Goal: Navigation & Orientation: Find specific page/section

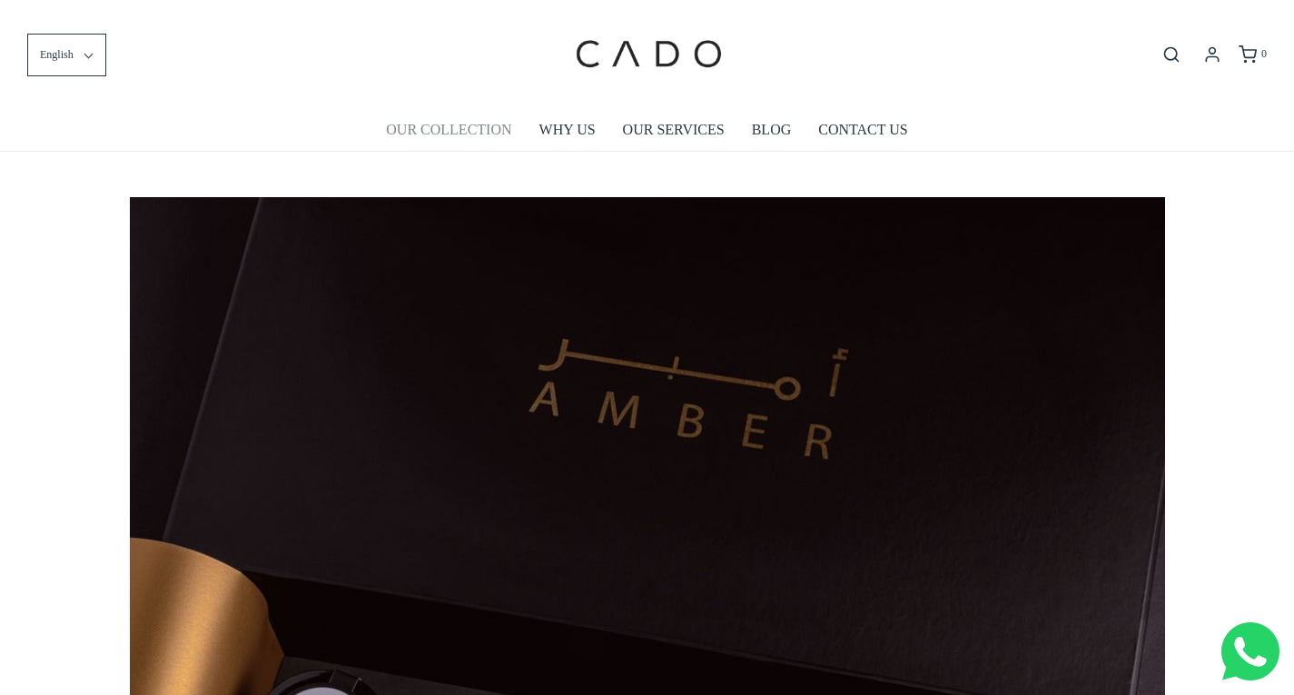
click at [461, 124] on link "OUR COLLECTION" at bounding box center [448, 130] width 125 height 42
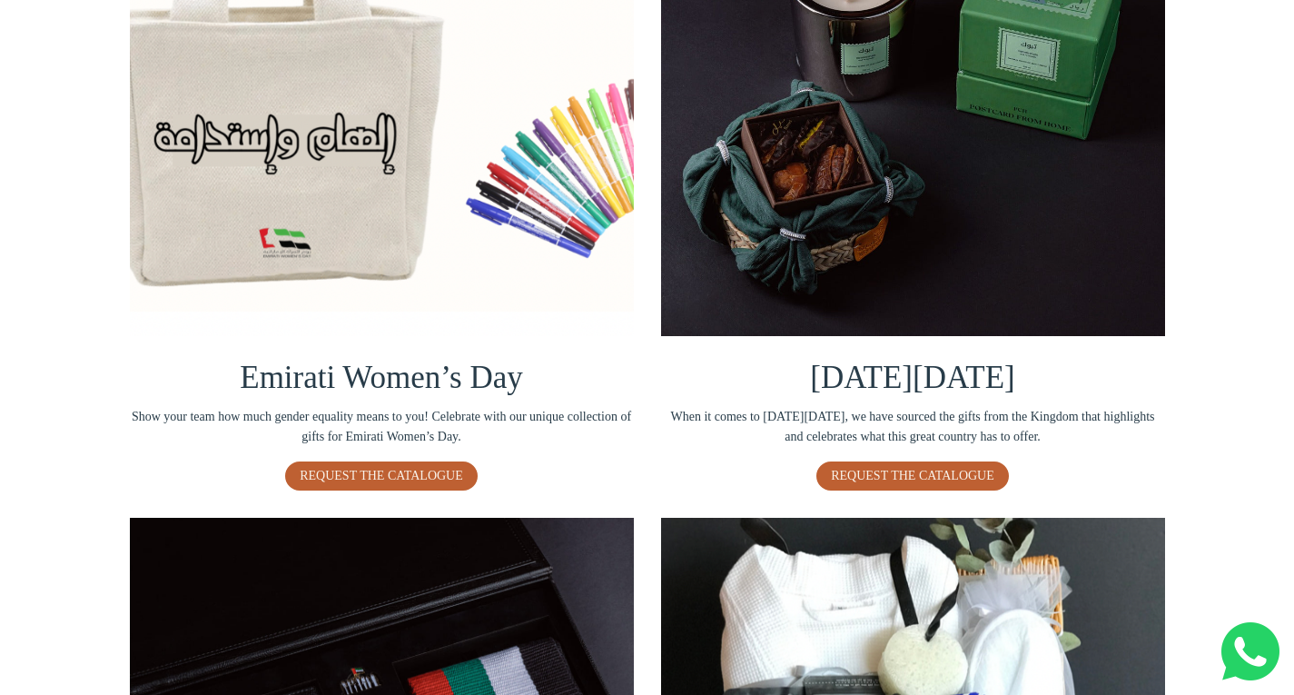
scroll to position [514, 0]
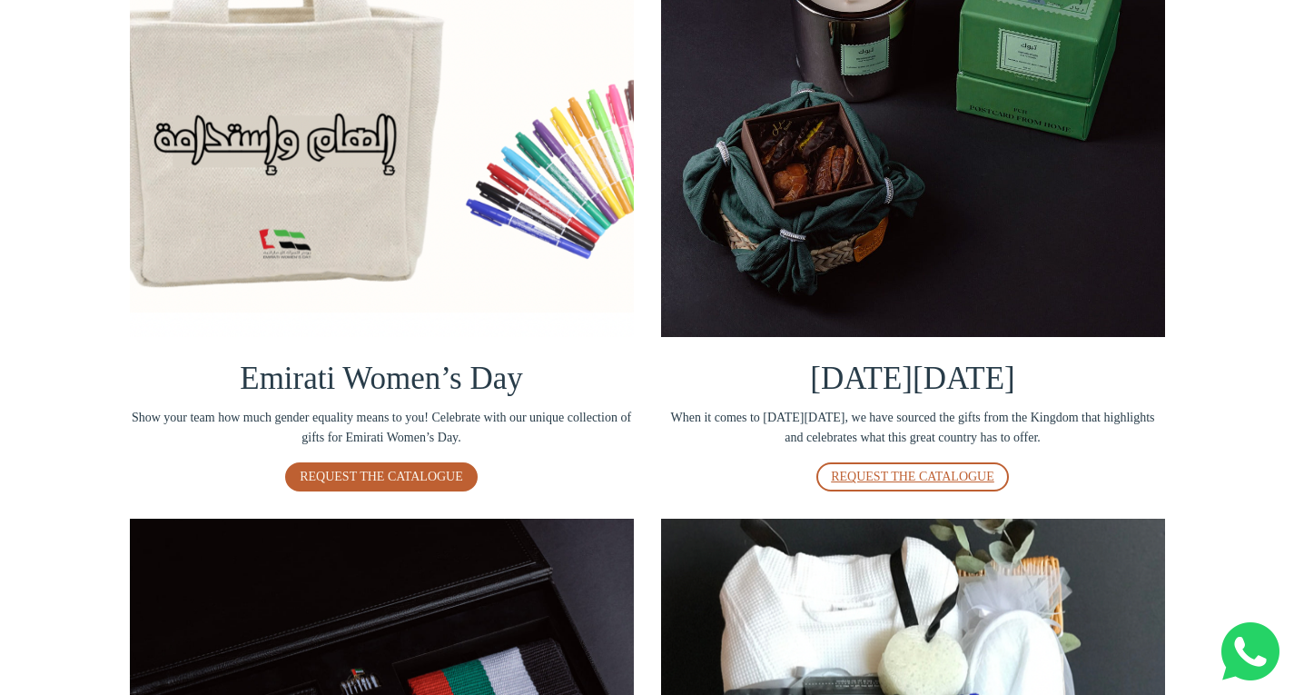
click at [934, 477] on span "REQUEST THE CATALOGUE" at bounding box center [913, 477] width 164 height 14
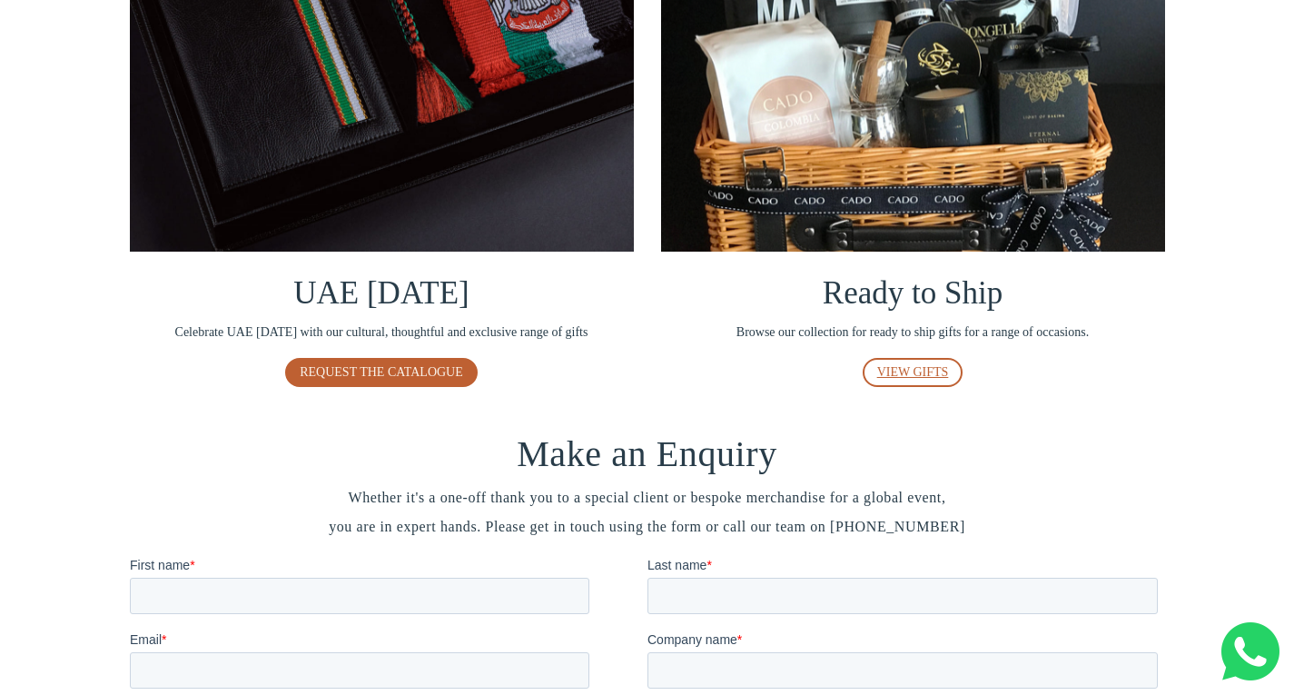
scroll to position [1284, 0]
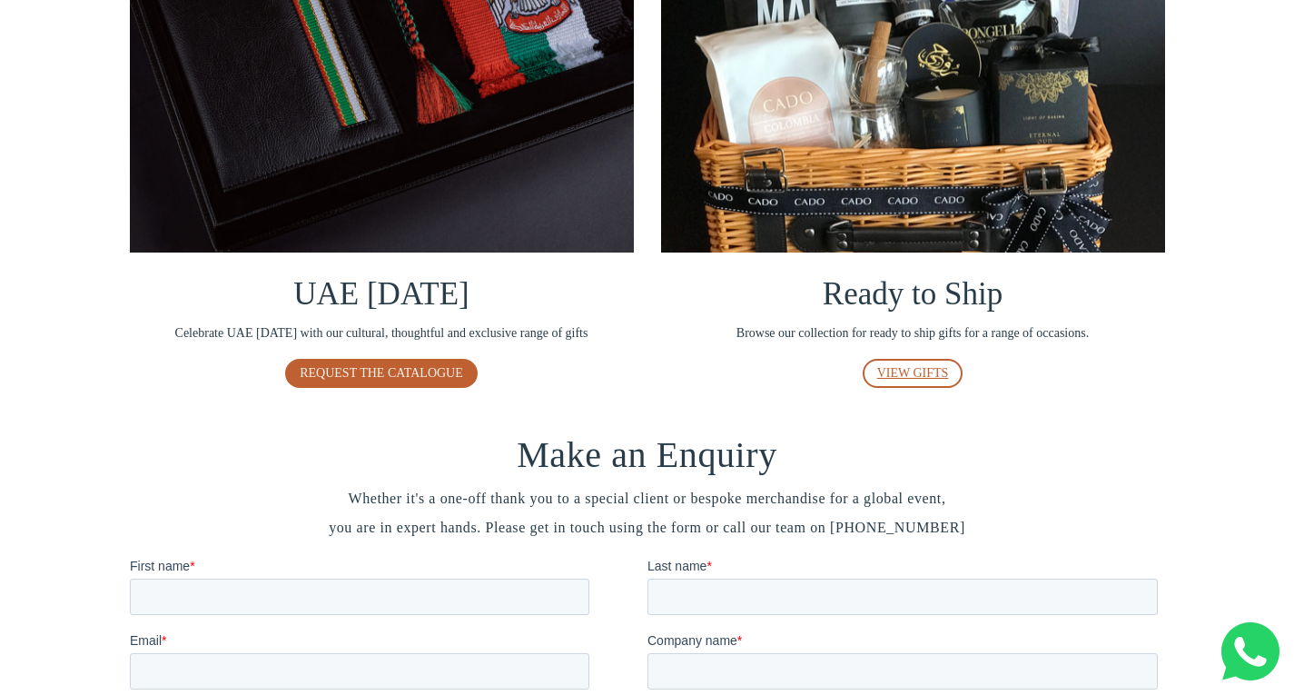
click at [896, 370] on span "VIEW GIFTS" at bounding box center [914, 373] width 72 height 14
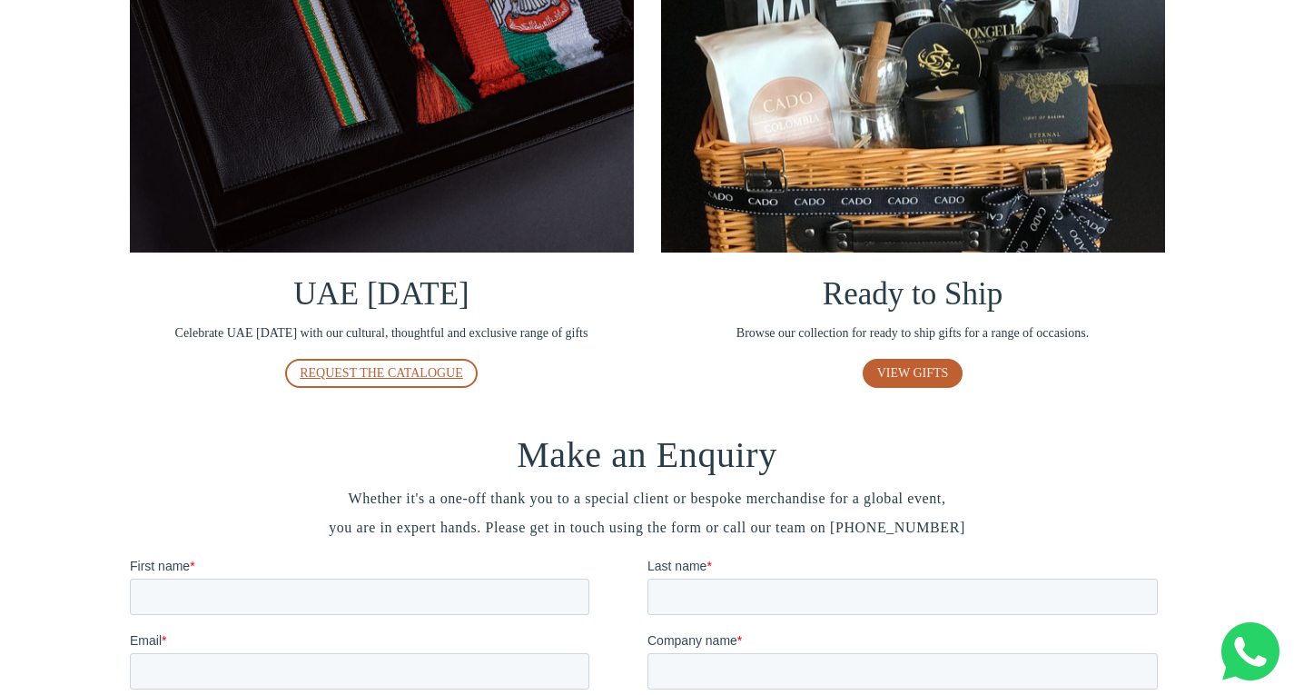
click at [430, 368] on span "REQUEST THE CATALOGUE" at bounding box center [382, 373] width 164 height 14
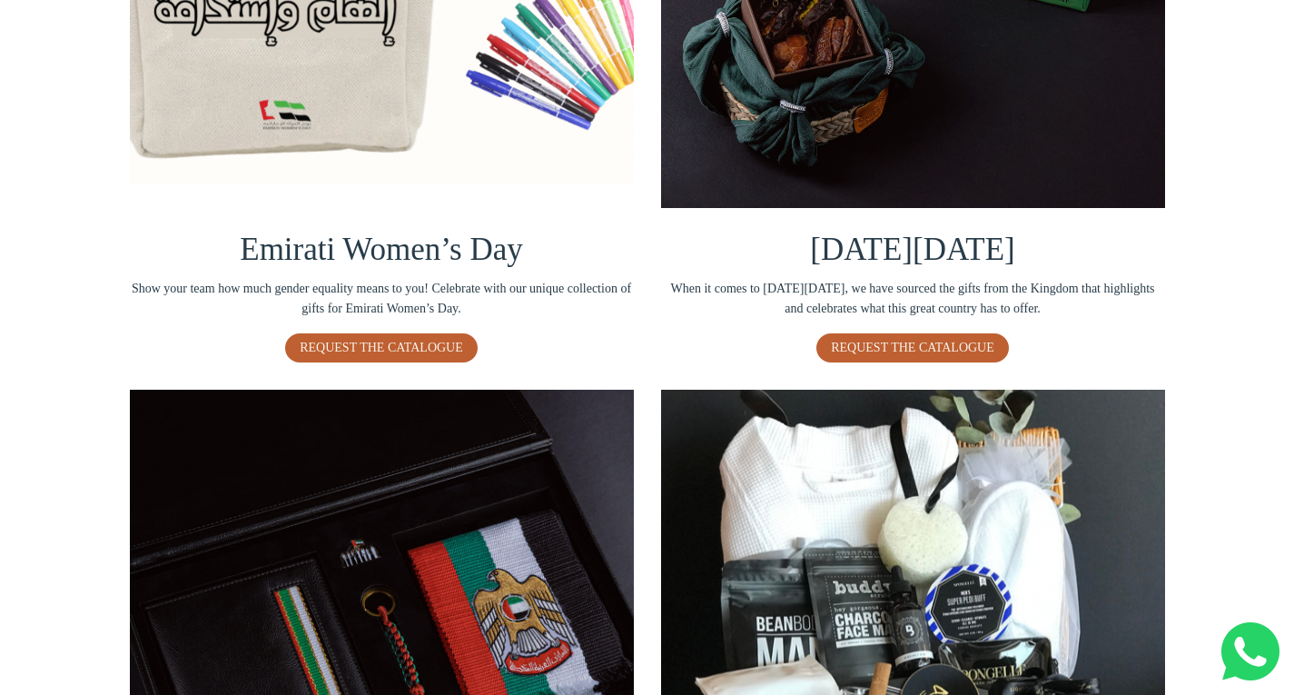
scroll to position [0, 0]
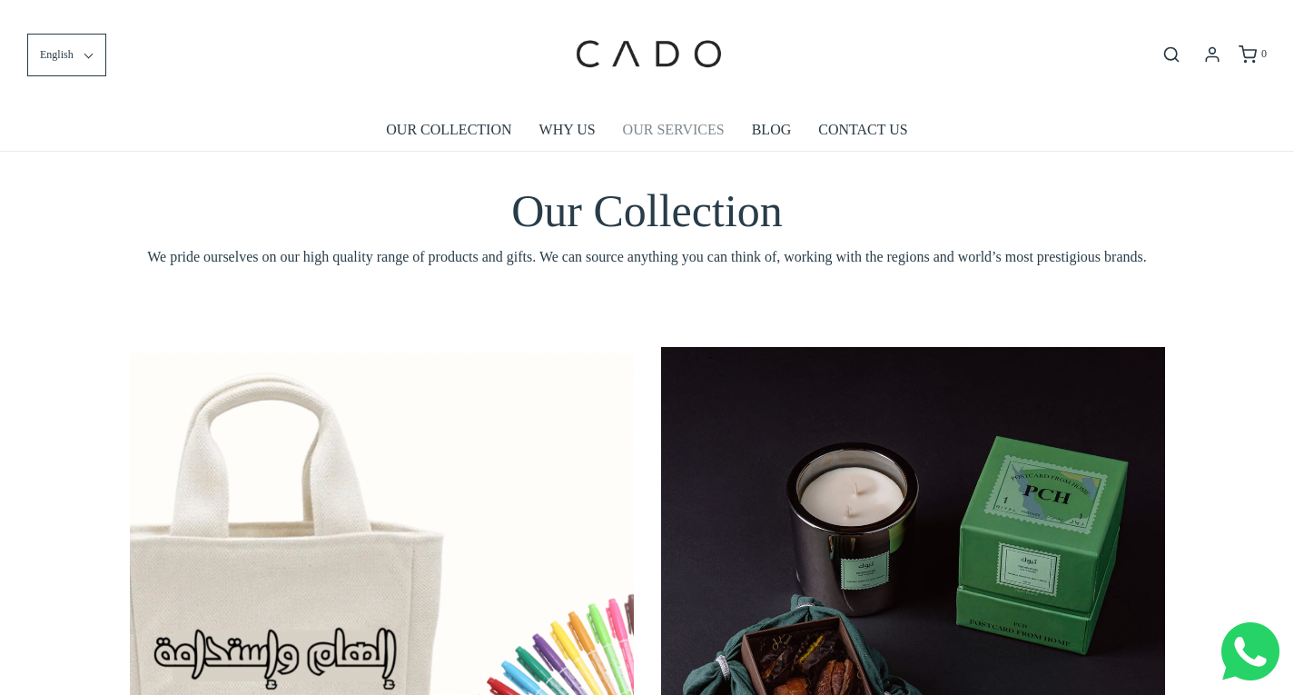
click at [670, 125] on link "OUR SERVICES" at bounding box center [674, 130] width 102 height 42
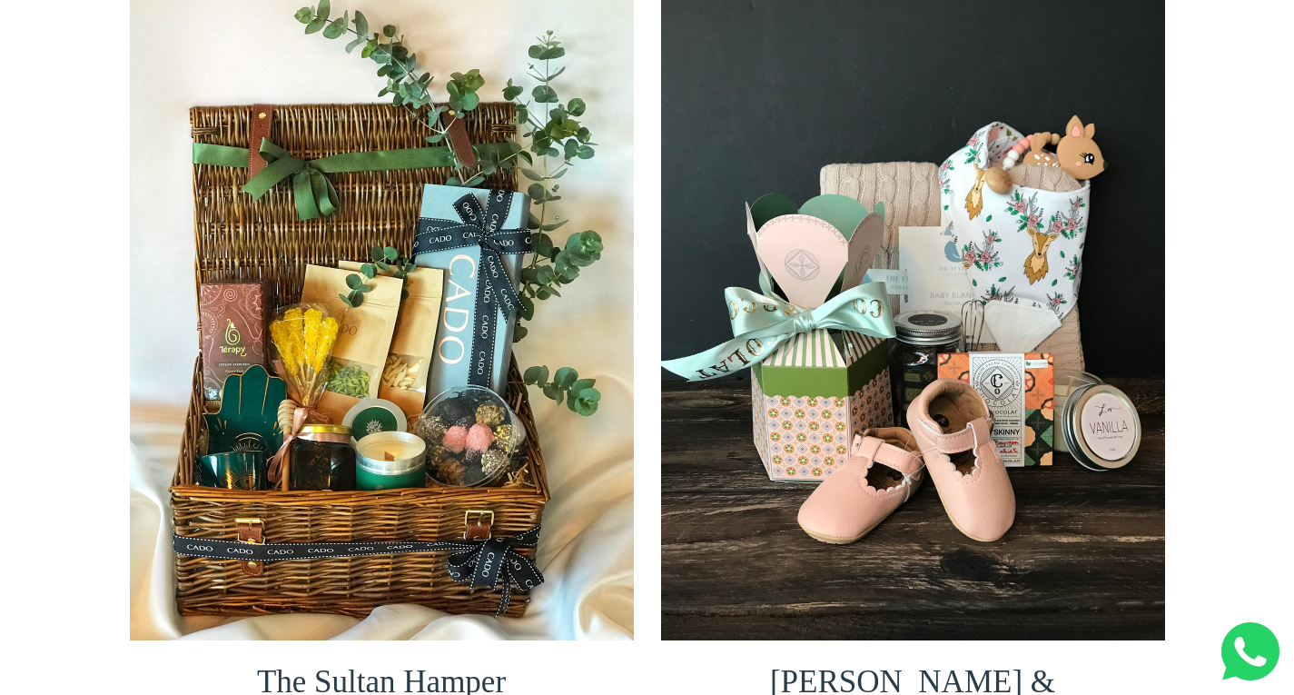
scroll to position [3621, 0]
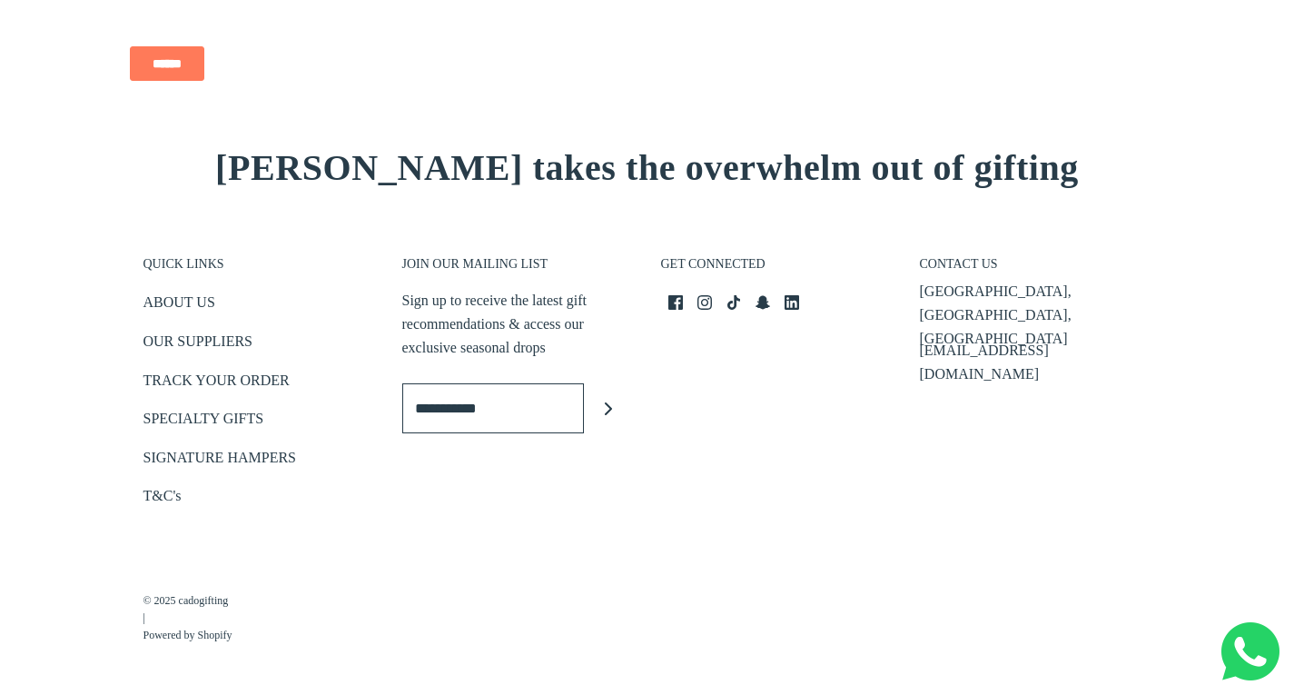
scroll to position [2823, 0]
click at [705, 300] on icon "Instagram icon" at bounding box center [705, 302] width 15 height 15
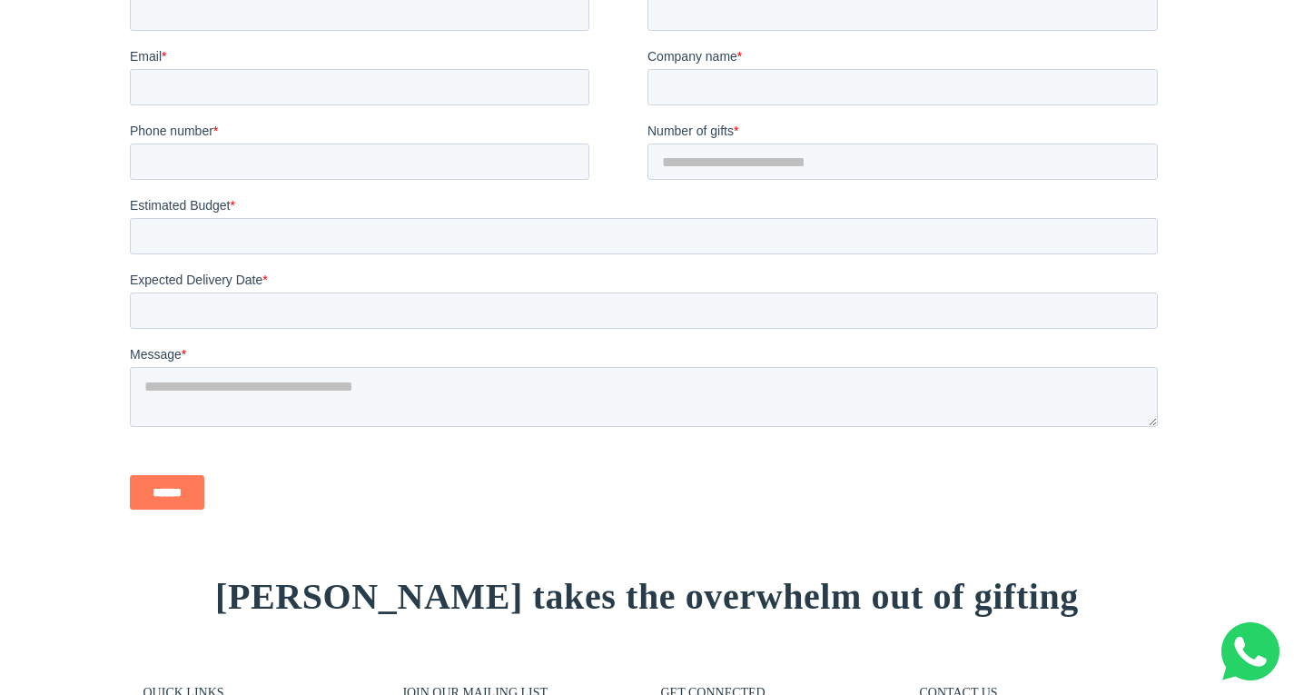
scroll to position [2395, 0]
